Goal: Transaction & Acquisition: Purchase product/service

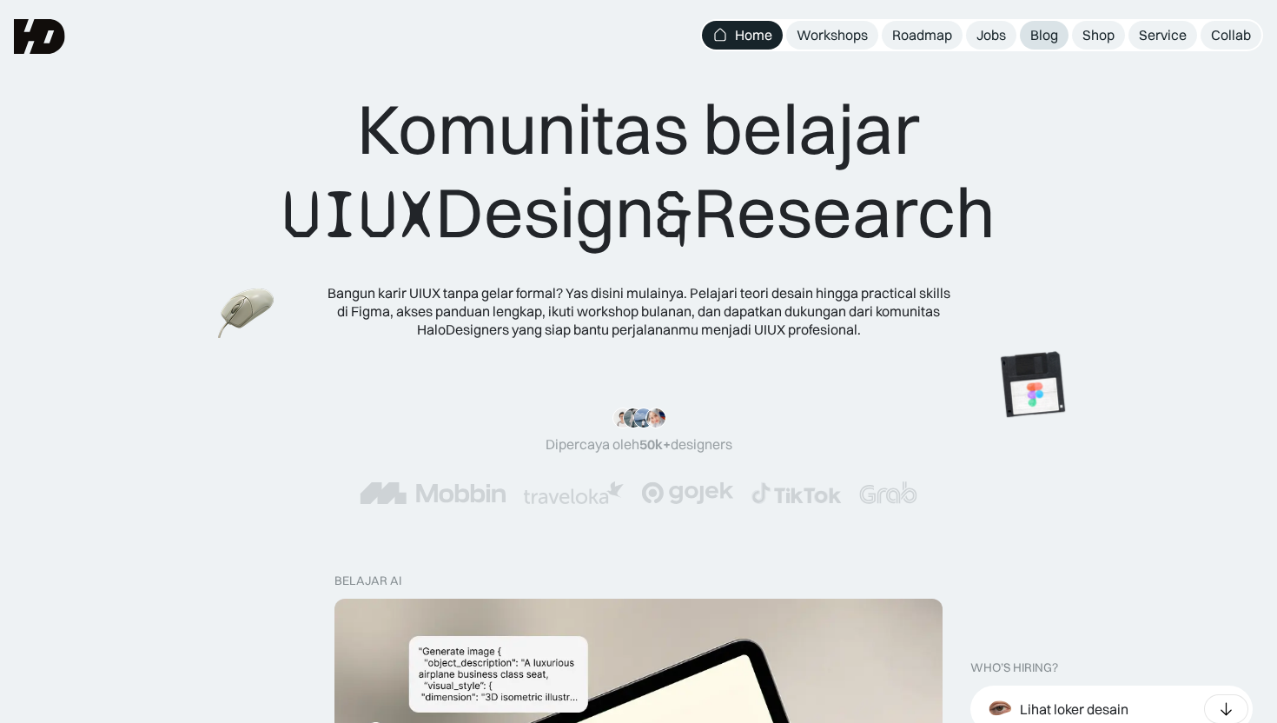
click at [1057, 38] on div "Blog" at bounding box center [1044, 35] width 28 height 18
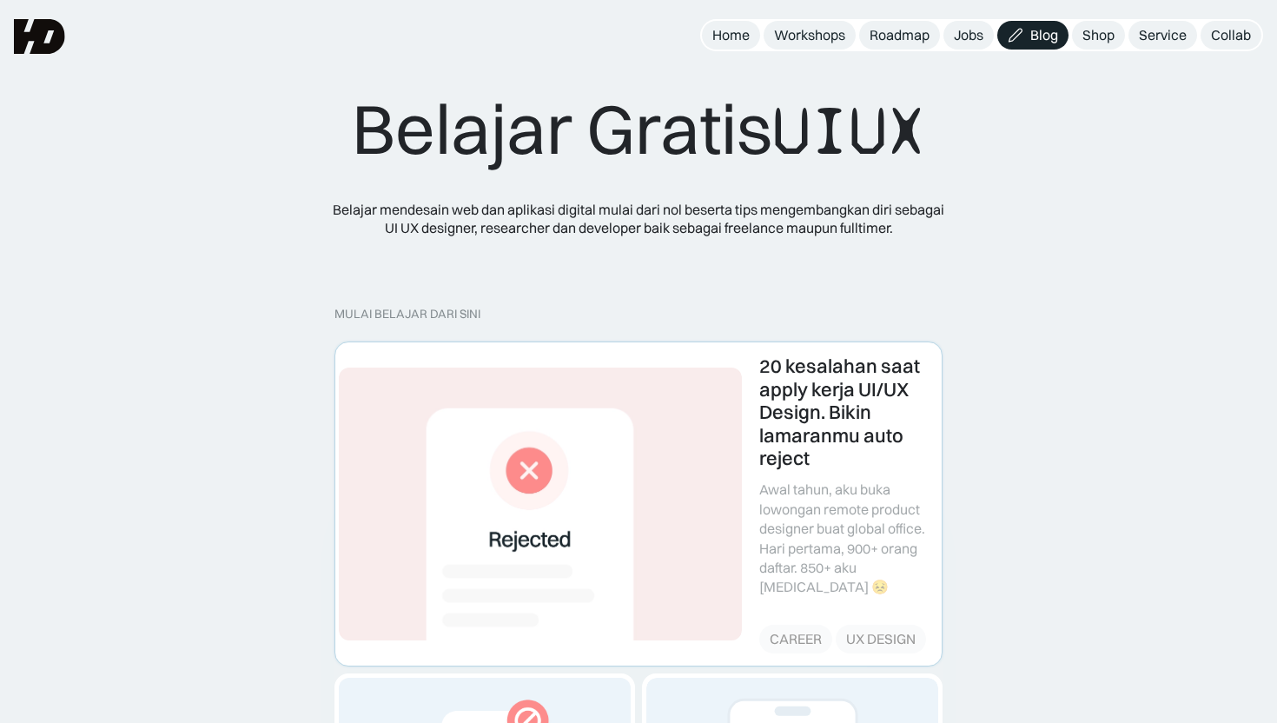
click at [494, 453] on link at bounding box center [638, 503] width 606 height 322
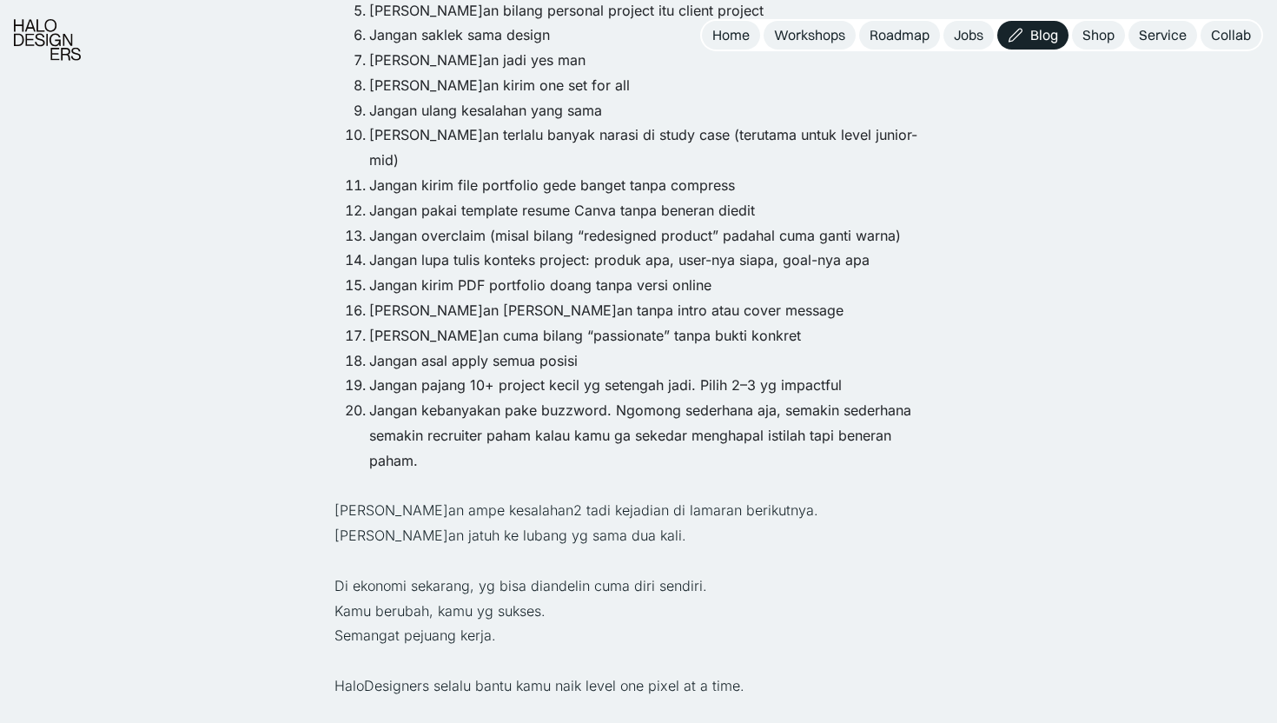
scroll to position [2080, 0]
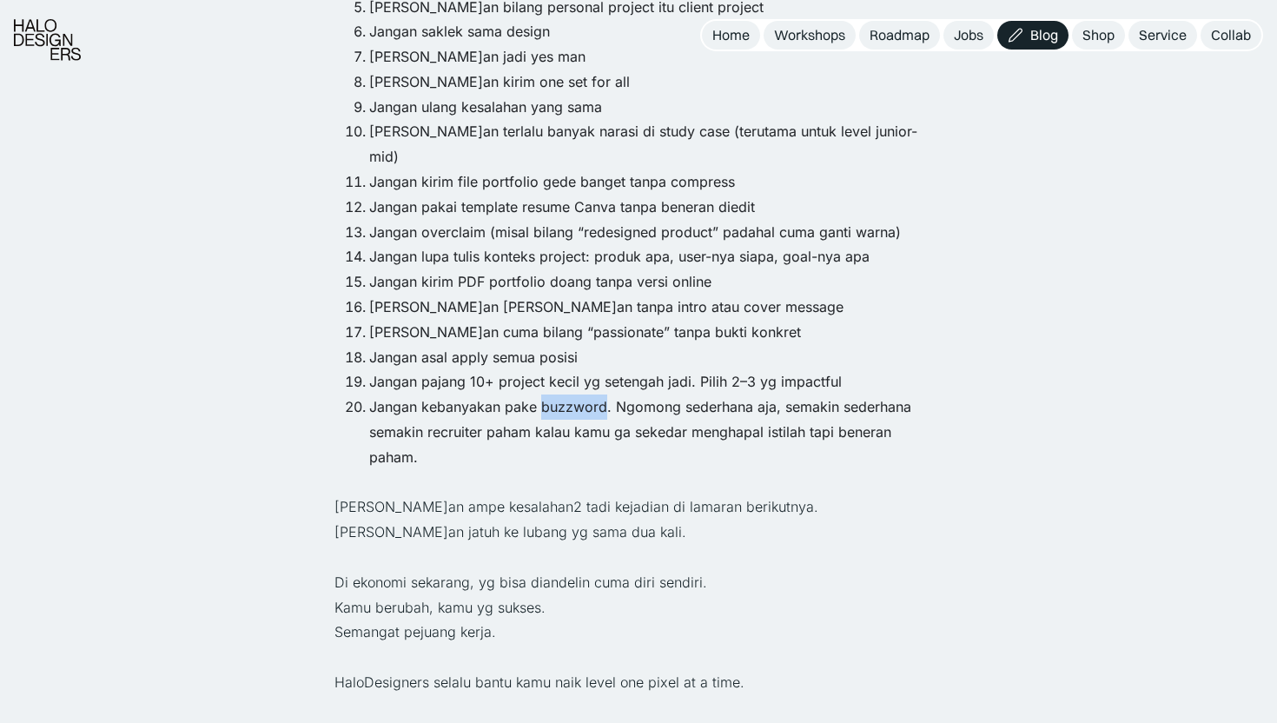
drag, startPoint x: 544, startPoint y: 334, endPoint x: 605, endPoint y: 328, distance: 62.0
click at [605, 394] on li "Jangan kebanyakan pake buzzword. Ngomong sederhana aja, semakin sederhana semak…" at bounding box center [655, 431] width 573 height 75
copy li "buzzword"
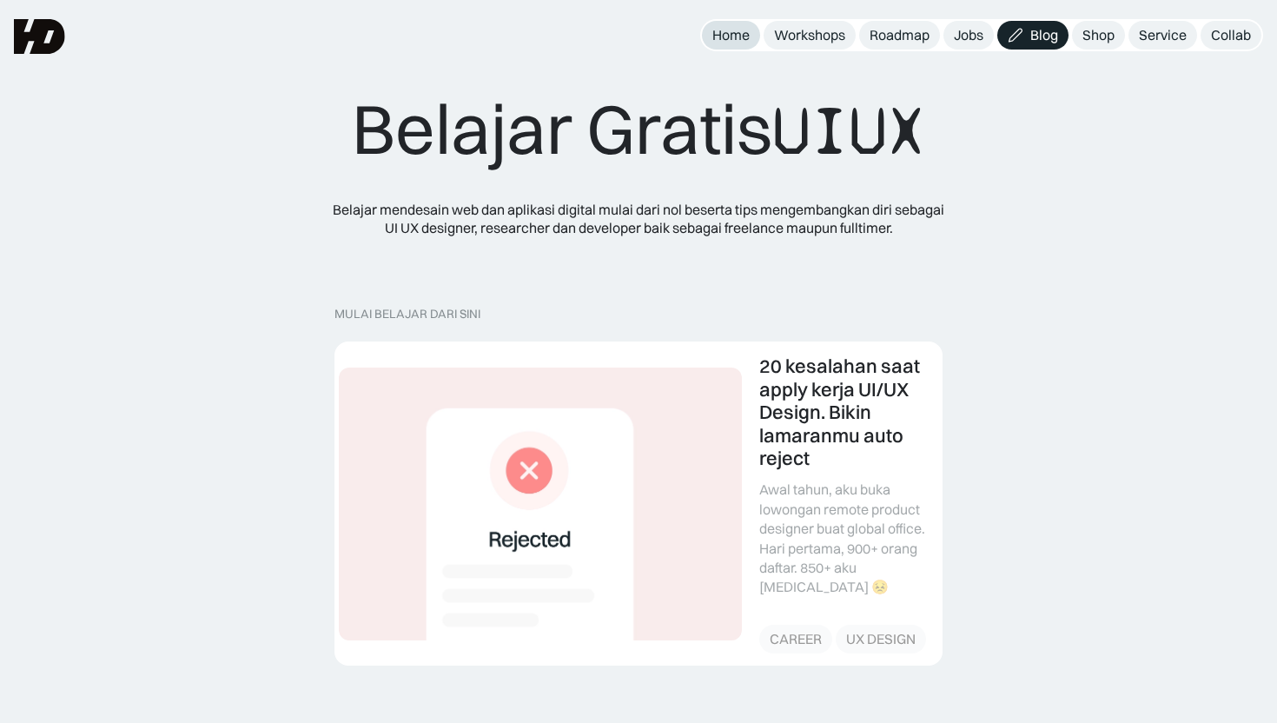
click at [743, 35] on div "Home" at bounding box center [730, 35] width 37 height 18
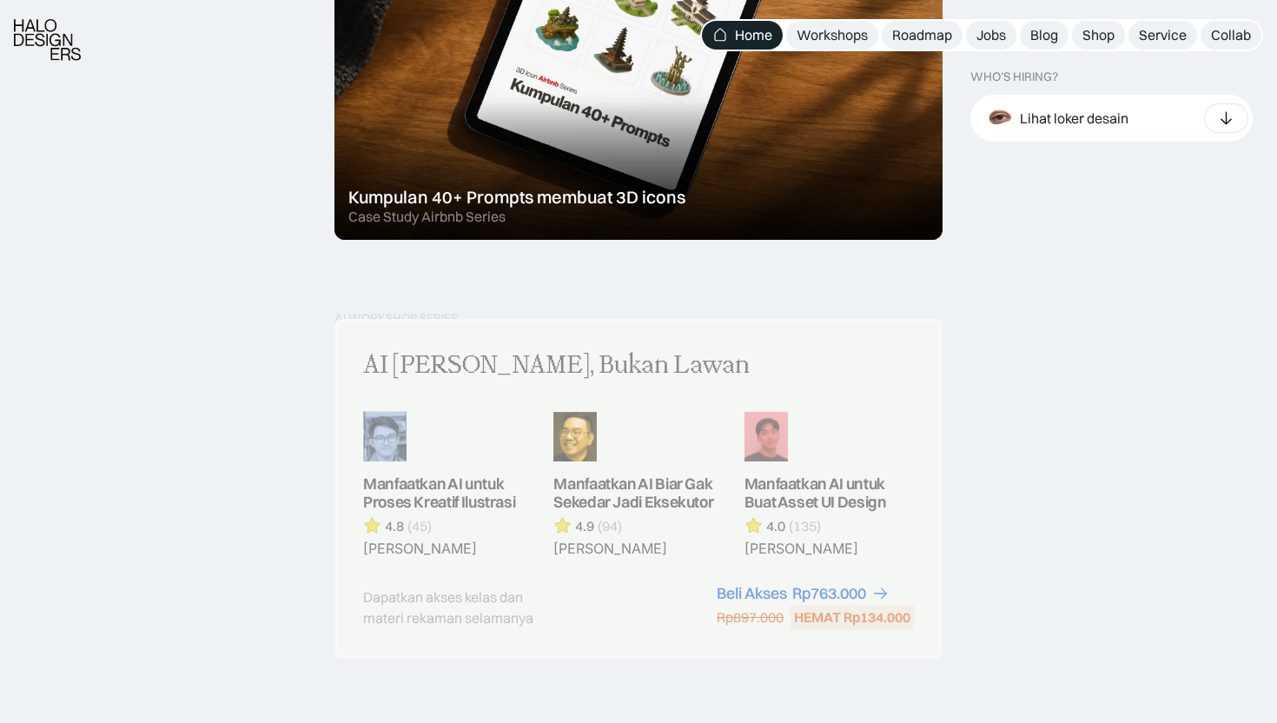
scroll to position [1293, 0]
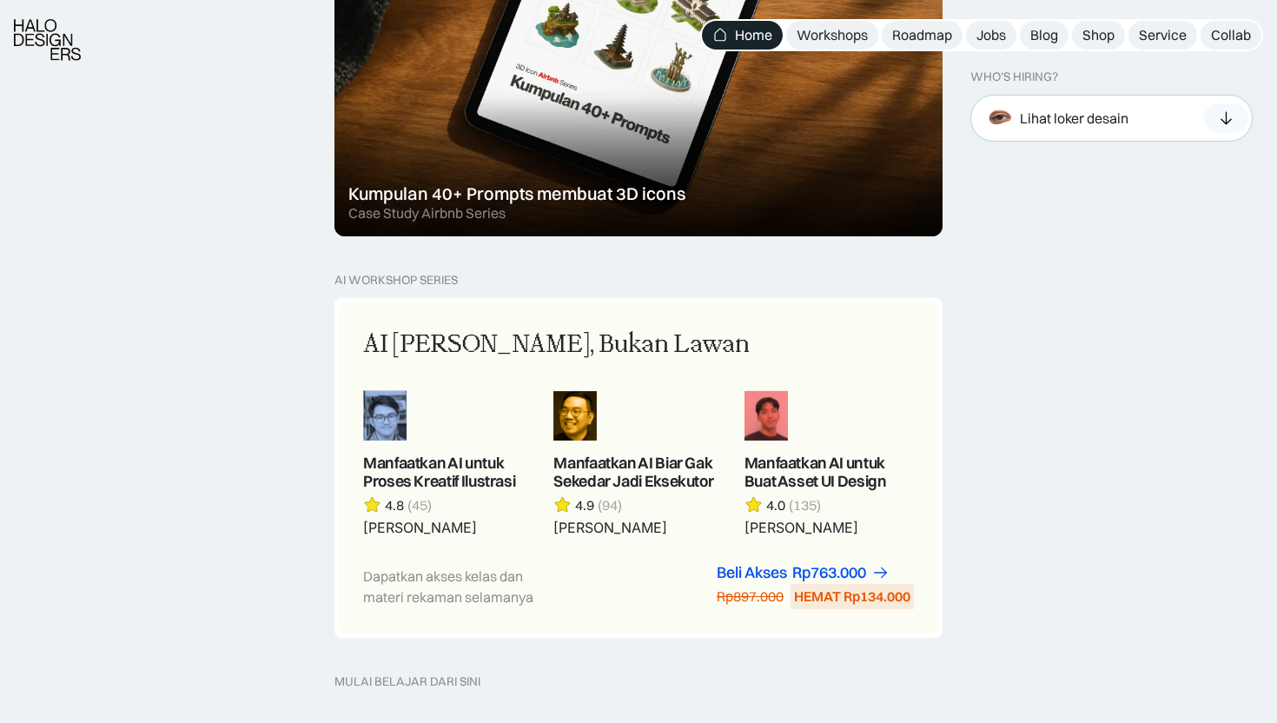
click at [1226, 123] on icon at bounding box center [1225, 117] width 11 height 13
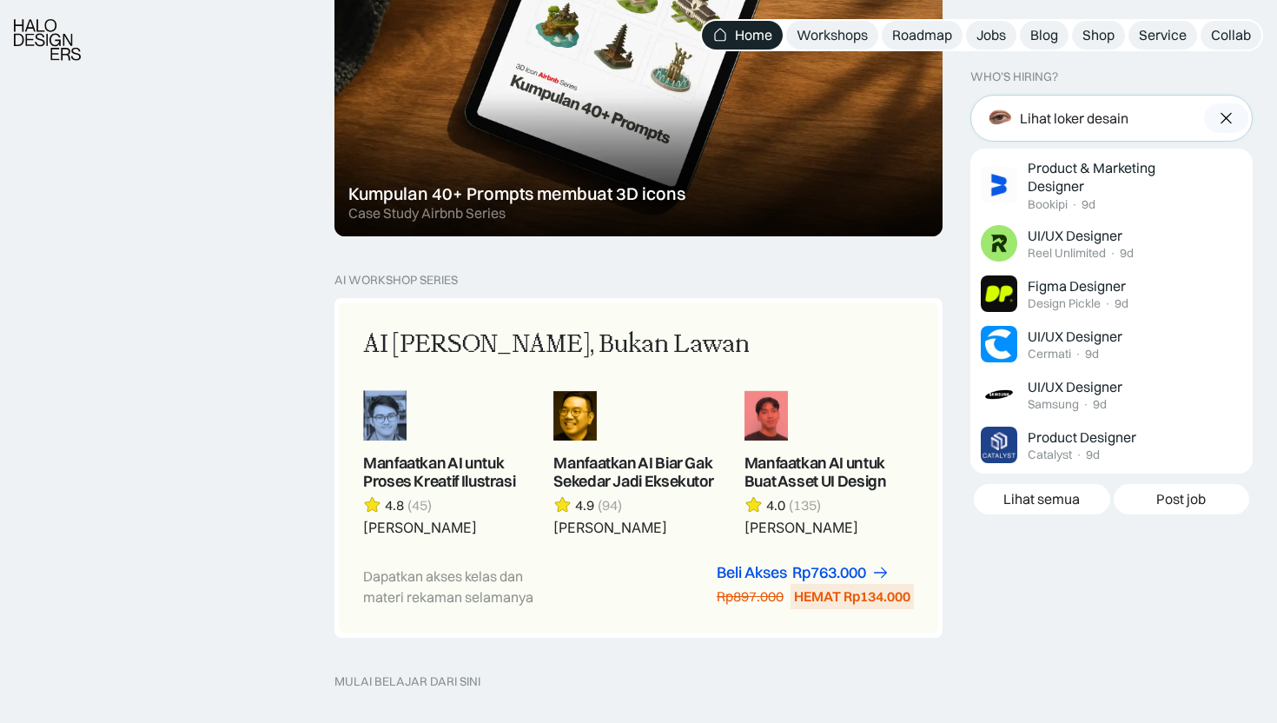
click at [1226, 123] on img at bounding box center [1226, 117] width 18 height 17
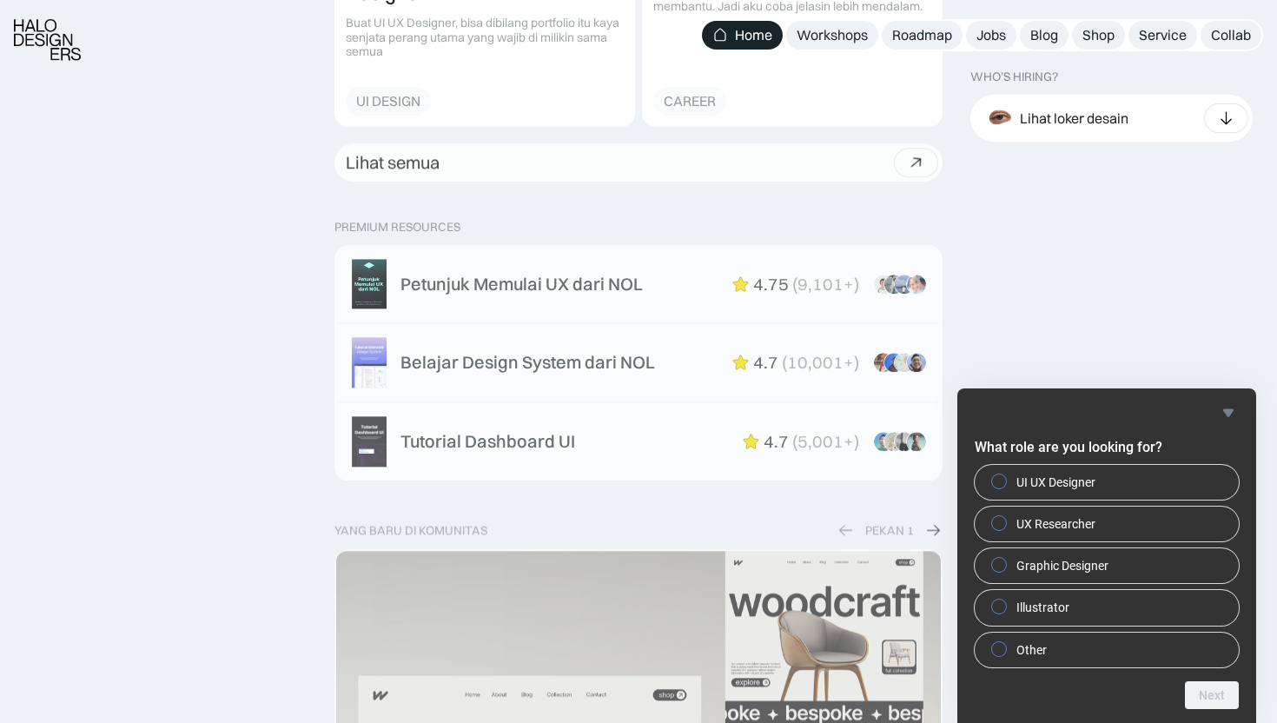
scroll to position [2622, 0]
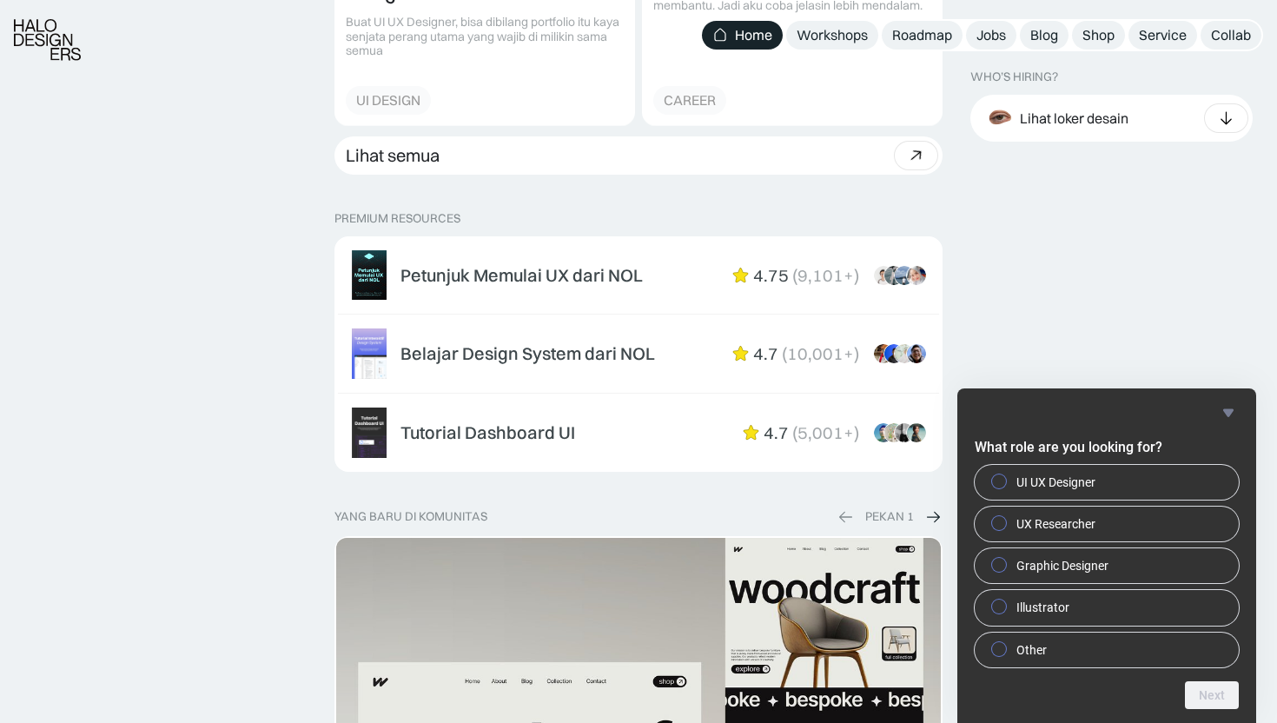
click at [1232, 409] on icon "Hide survey" at bounding box center [1228, 412] width 10 height 8
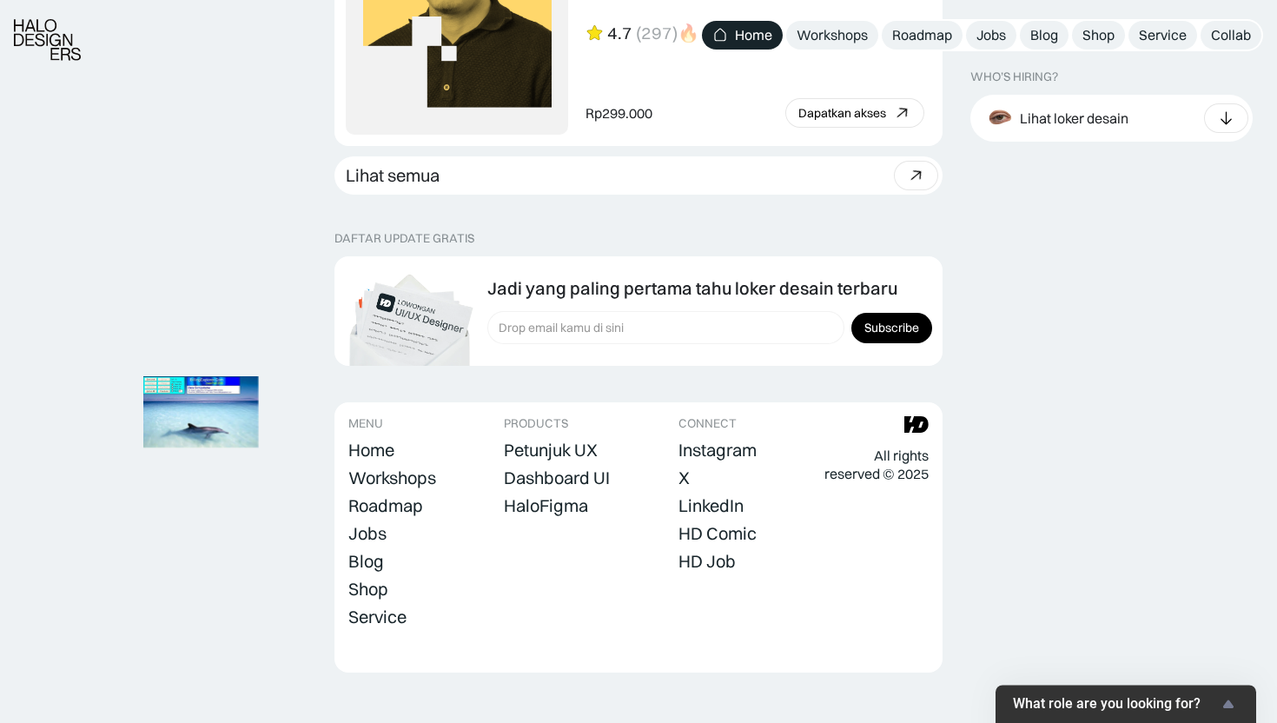
scroll to position [4905, 0]
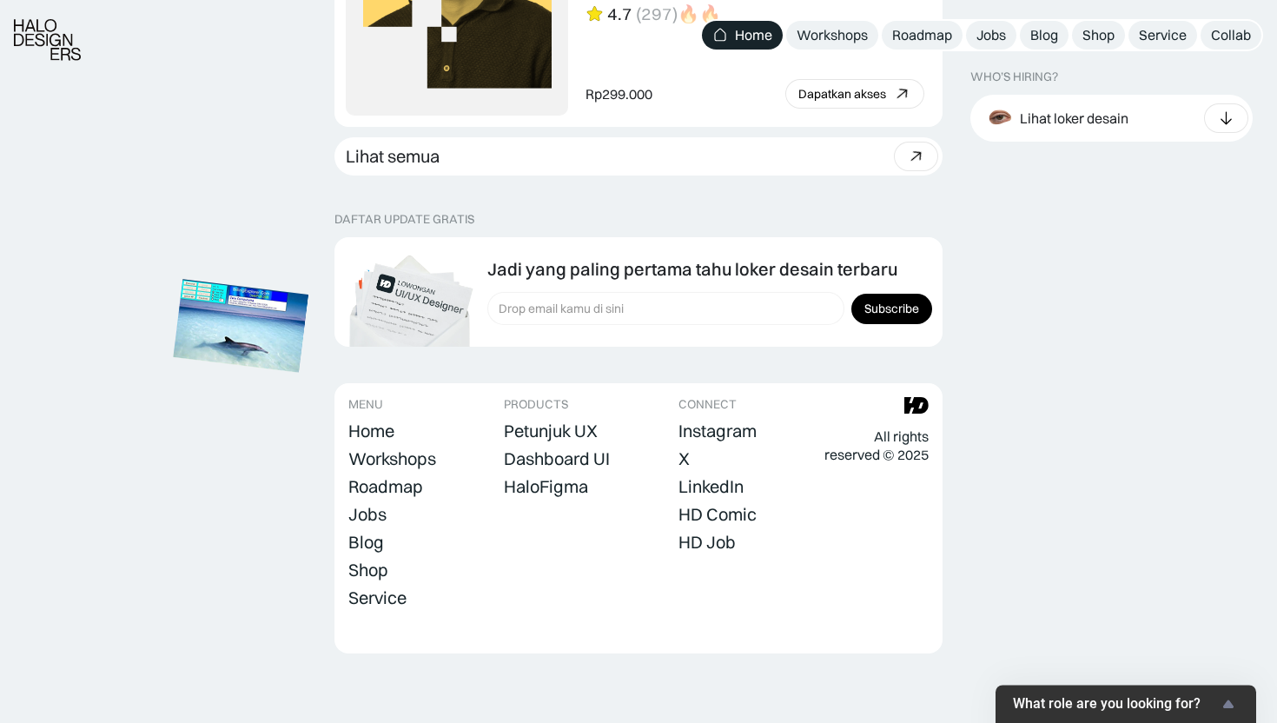
click at [265, 280] on img at bounding box center [241, 326] width 135 height 93
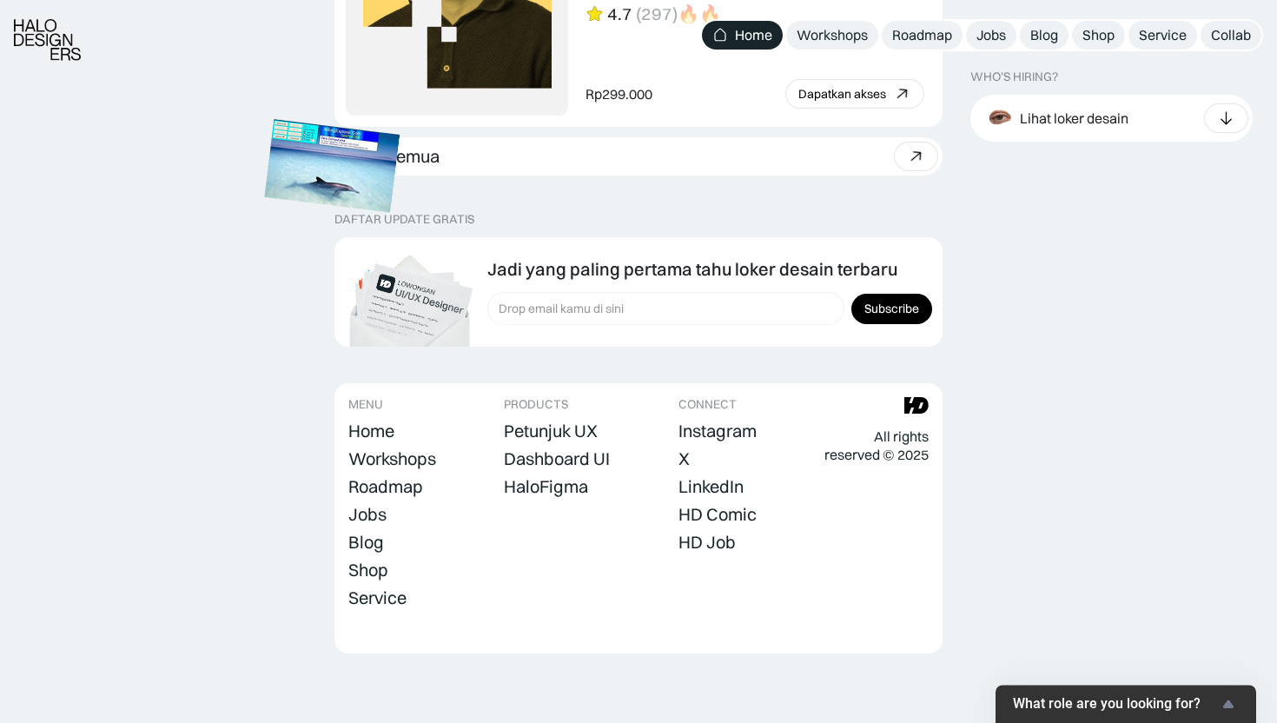
click at [301, 135] on img at bounding box center [332, 165] width 135 height 93
click at [285, 141] on img at bounding box center [332, 166] width 135 height 93
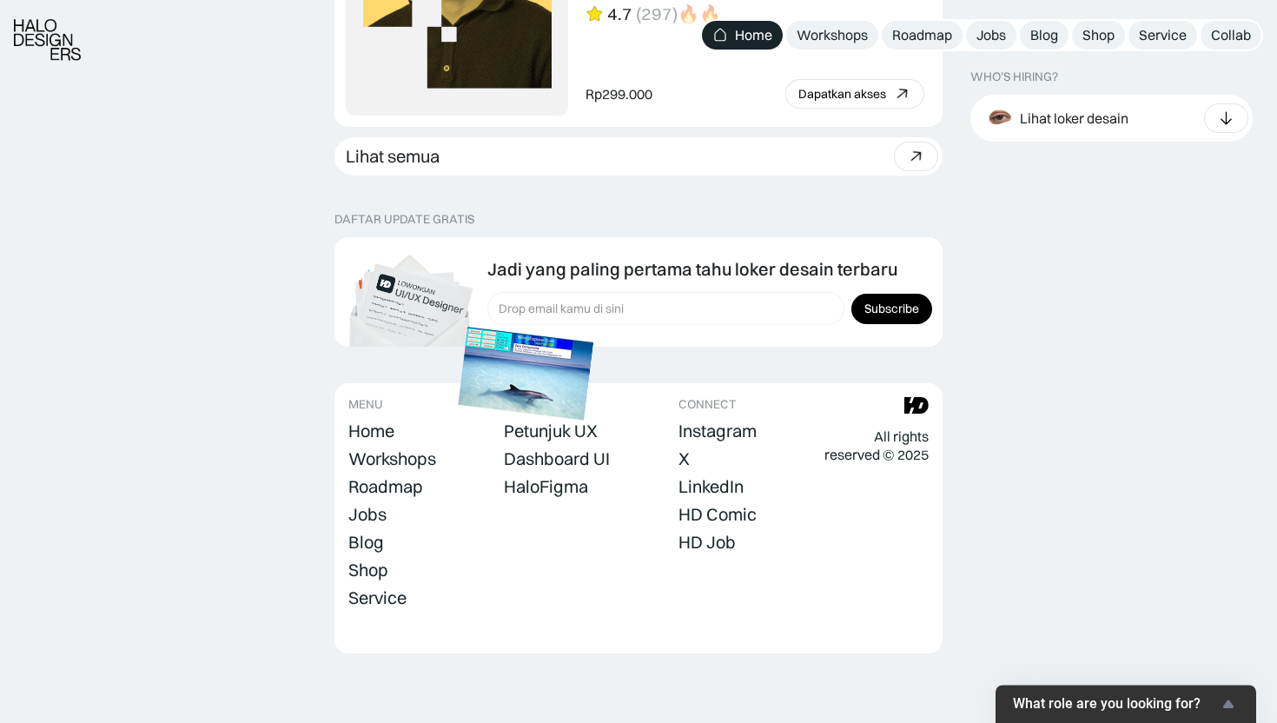
click at [593, 359] on img at bounding box center [525, 373] width 135 height 93
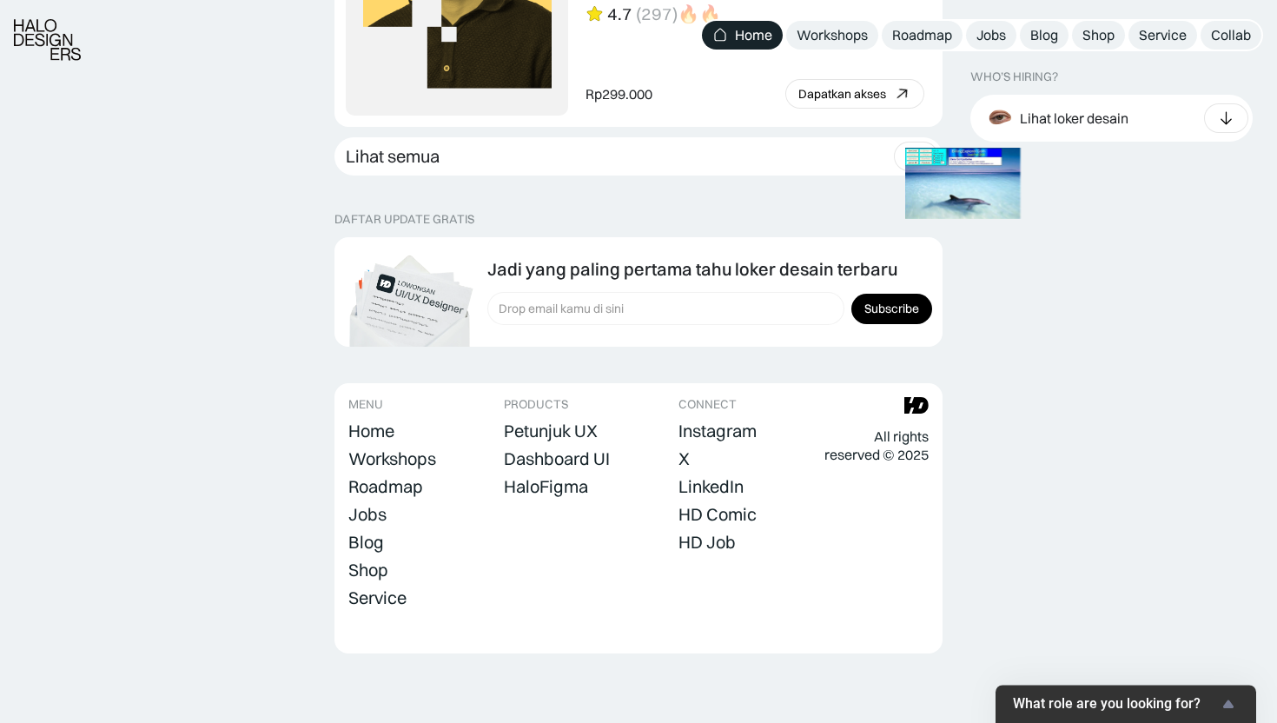
click at [905, 219] on img at bounding box center [963, 183] width 116 height 71
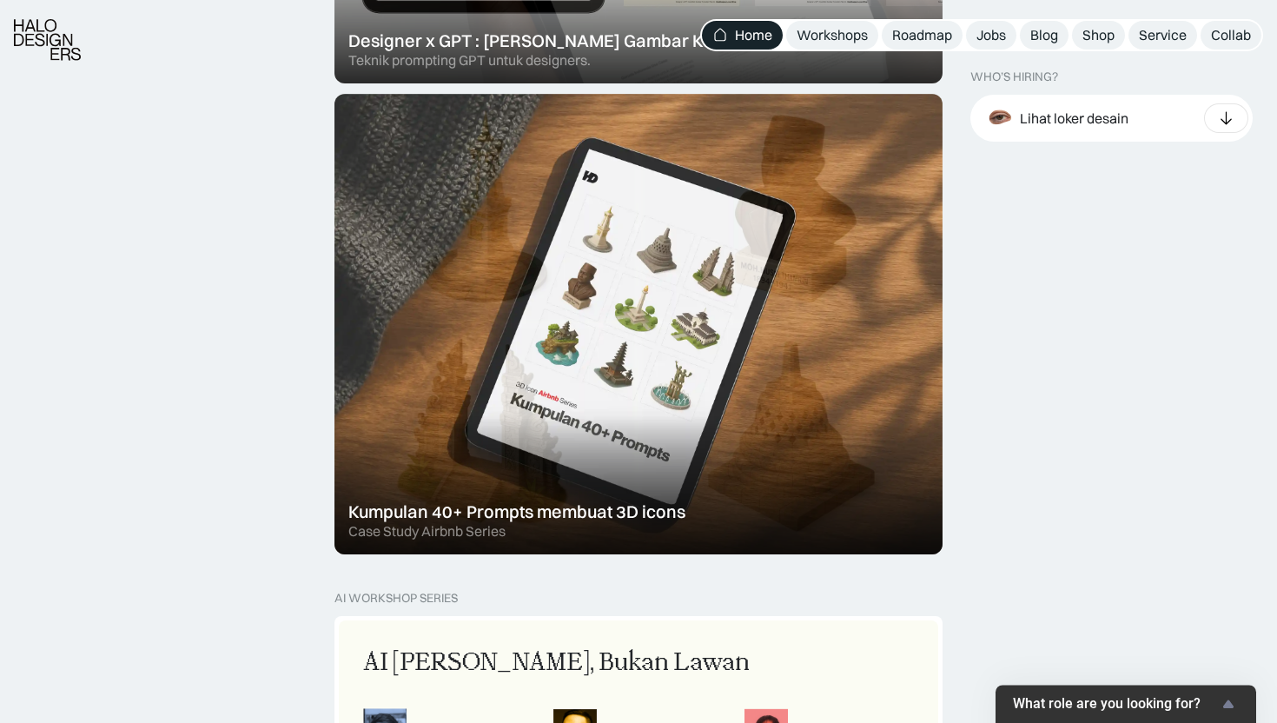
scroll to position [994, 0]
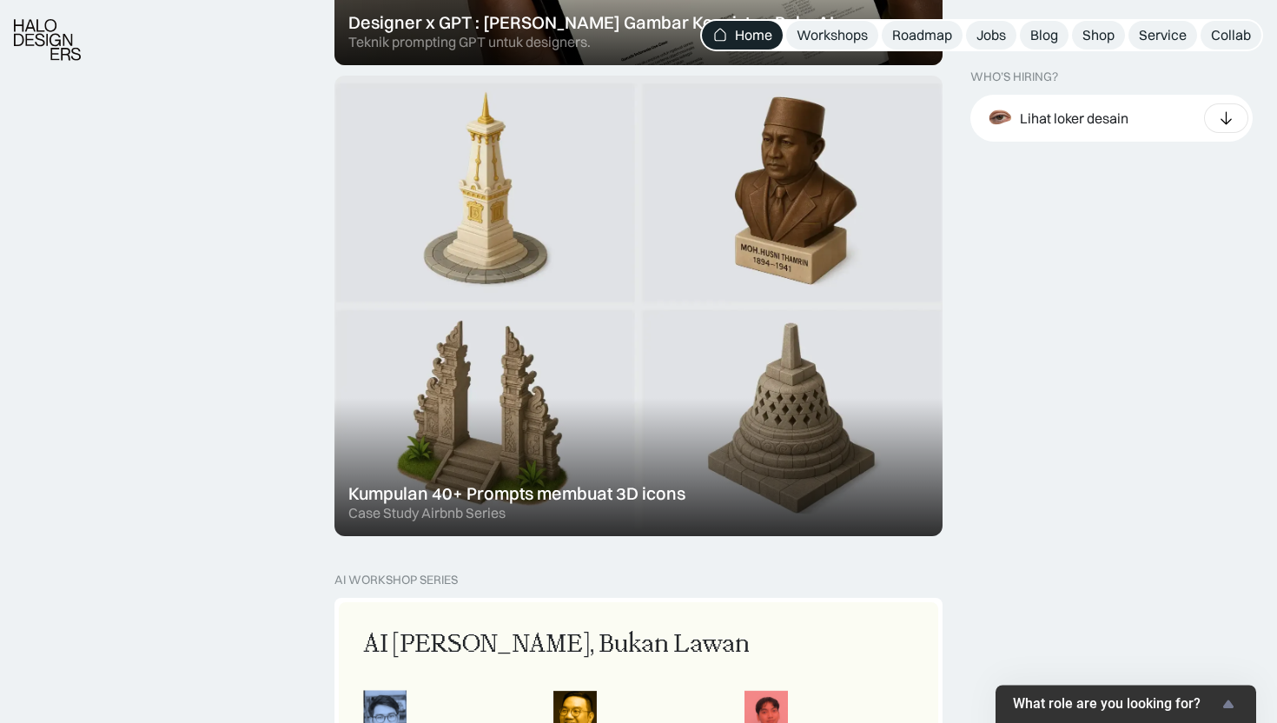
click at [657, 203] on div at bounding box center [638, 306] width 608 height 460
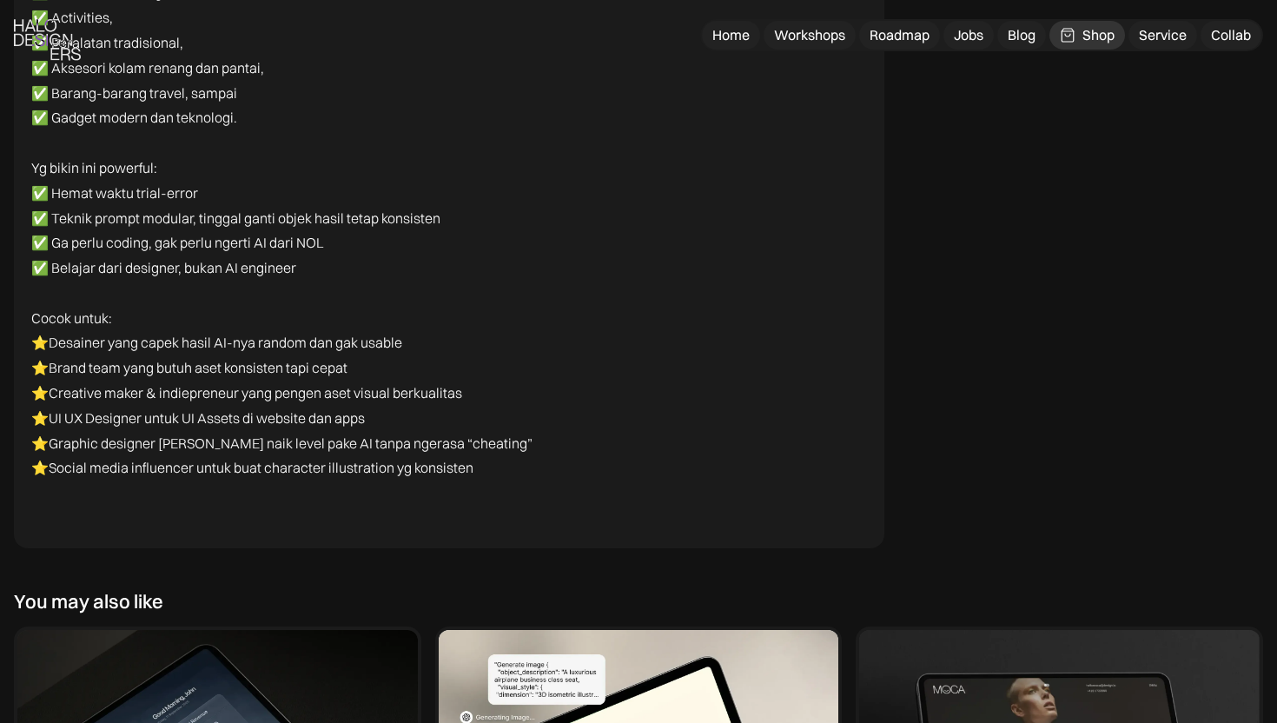
scroll to position [6063, 0]
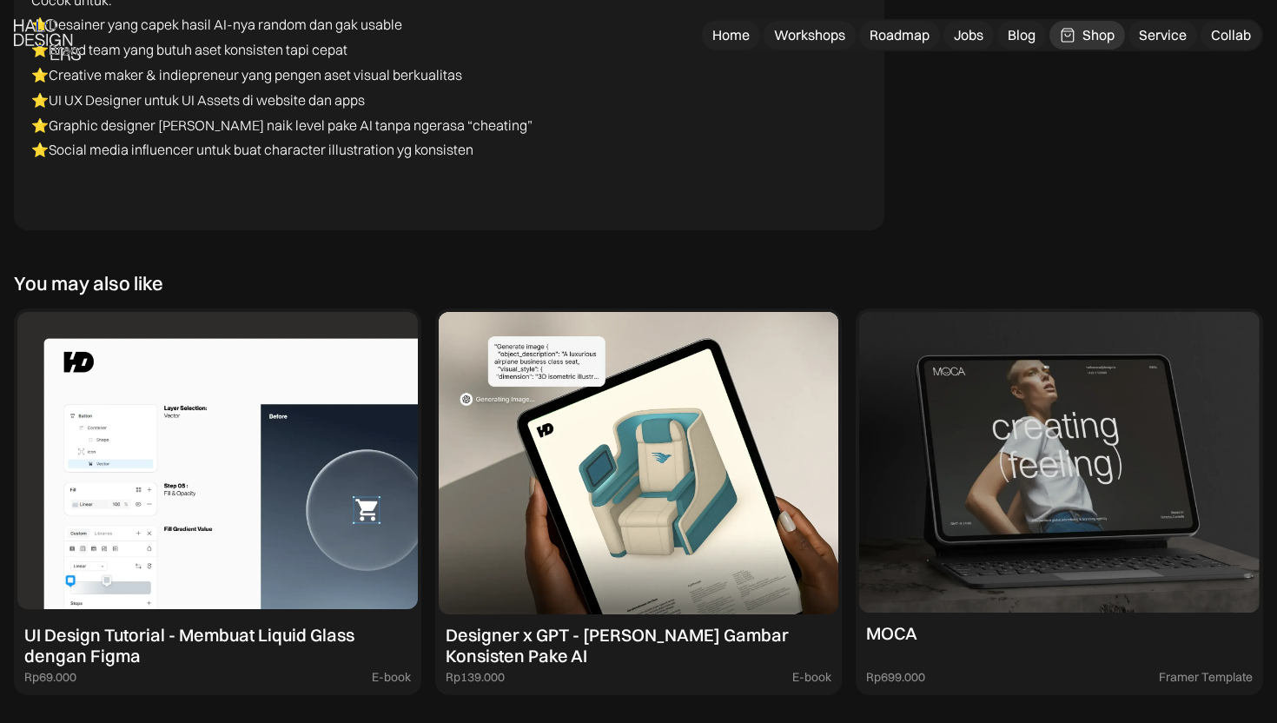
click at [284, 467] on img at bounding box center [217, 463] width 400 height 302
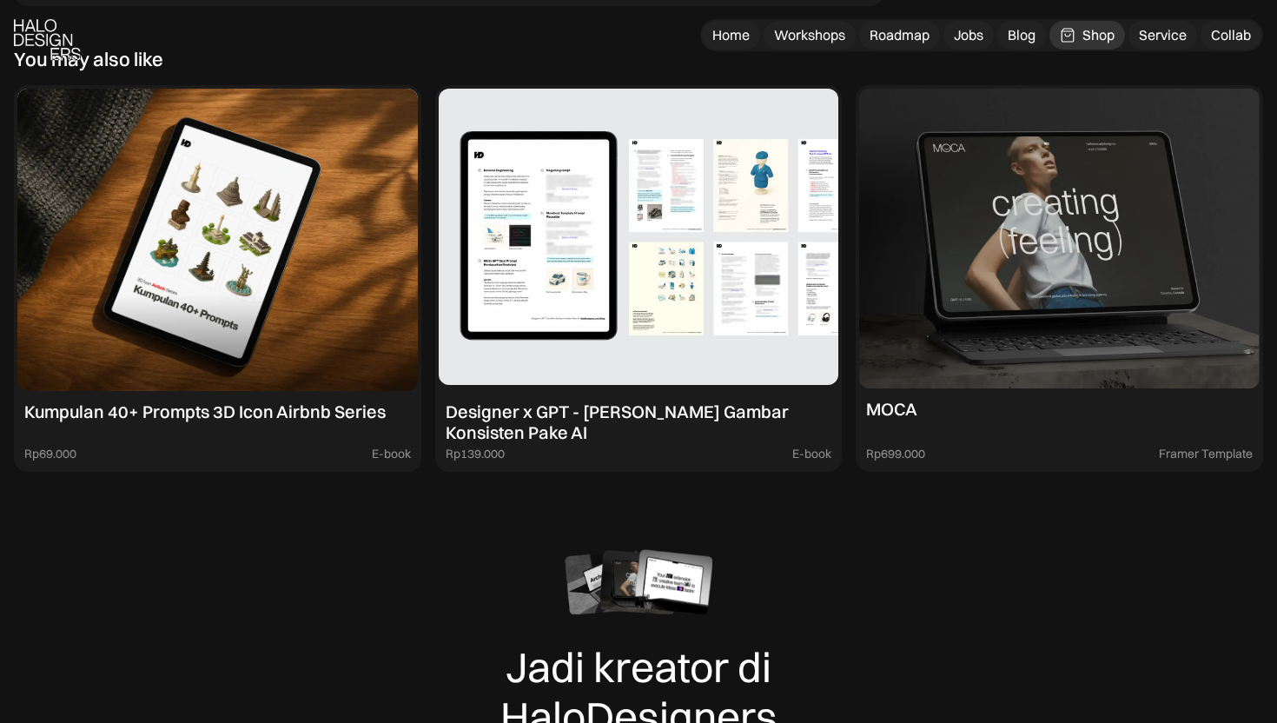
scroll to position [5806, 0]
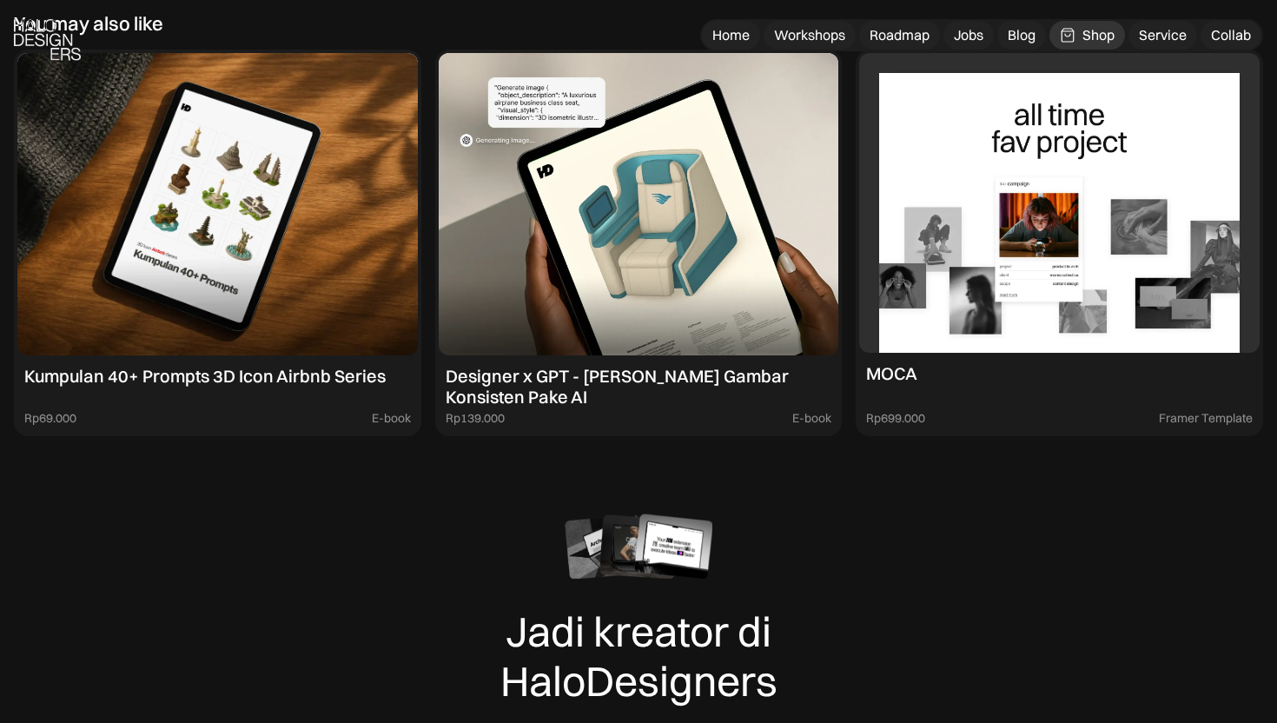
click at [1029, 248] on img at bounding box center [1059, 203] width 400 height 300
